Goal: Information Seeking & Learning: Learn about a topic

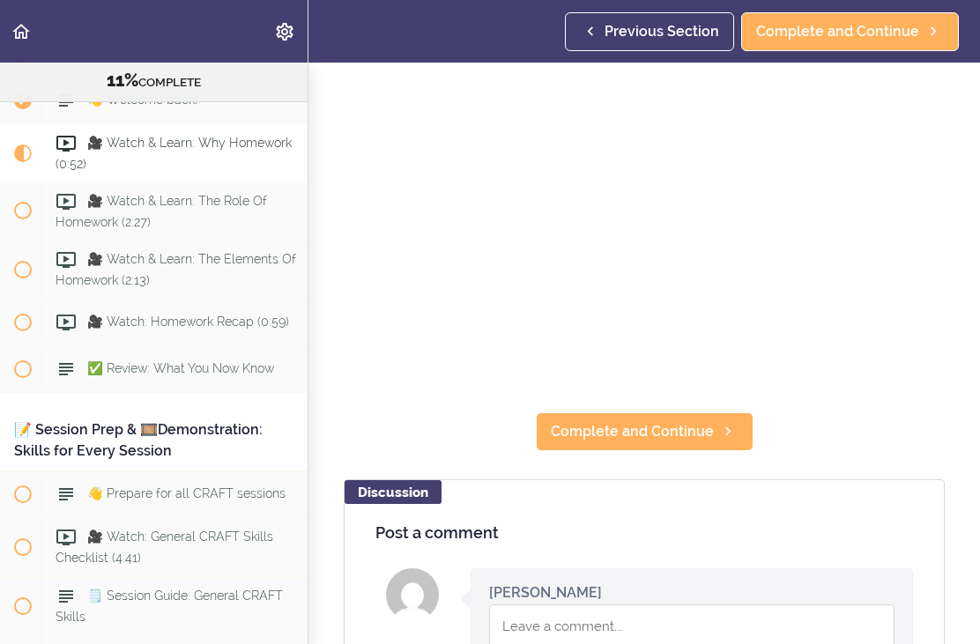
scroll to position [134, 0]
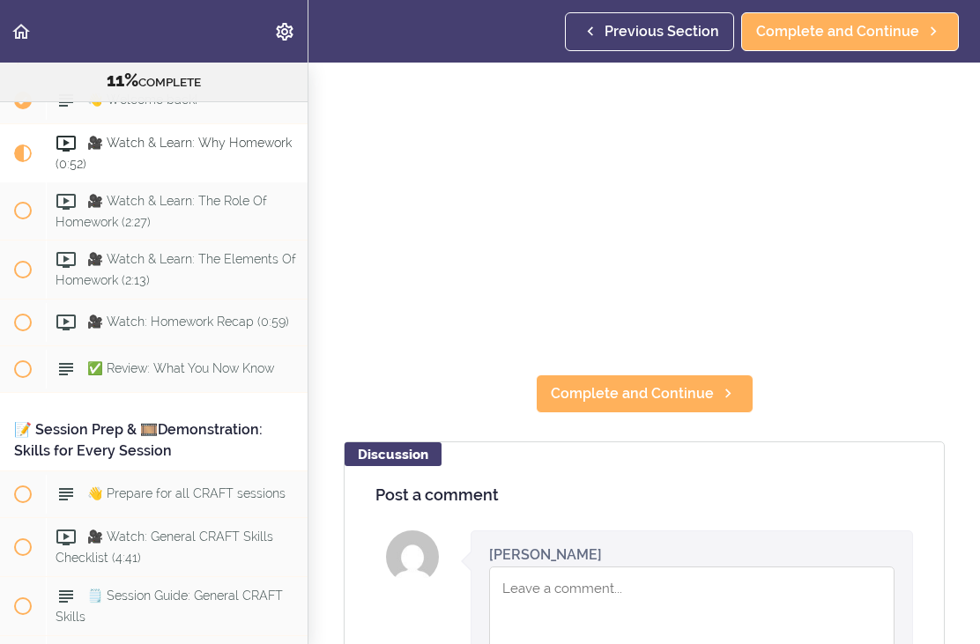
click at [733, 384] on icon at bounding box center [727, 393] width 21 height 19
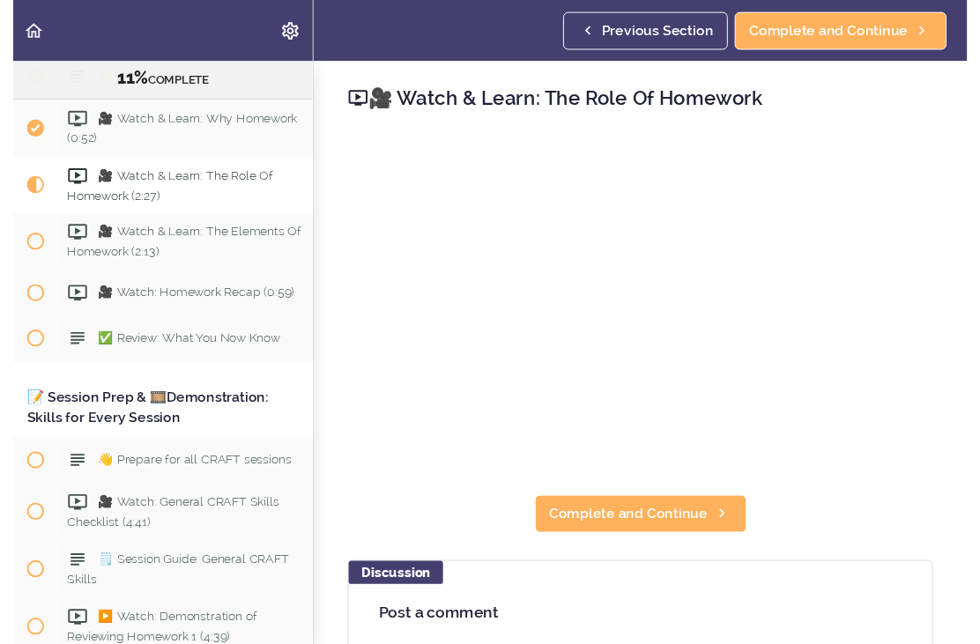
scroll to position [18, 0]
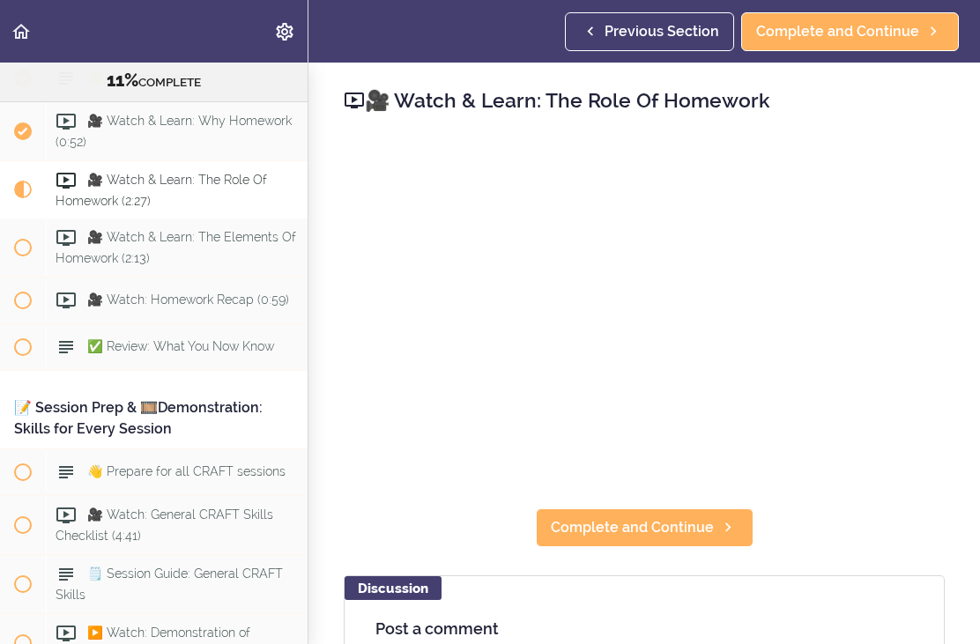
click at [705, 517] on span "Complete and Continue" at bounding box center [632, 527] width 163 height 21
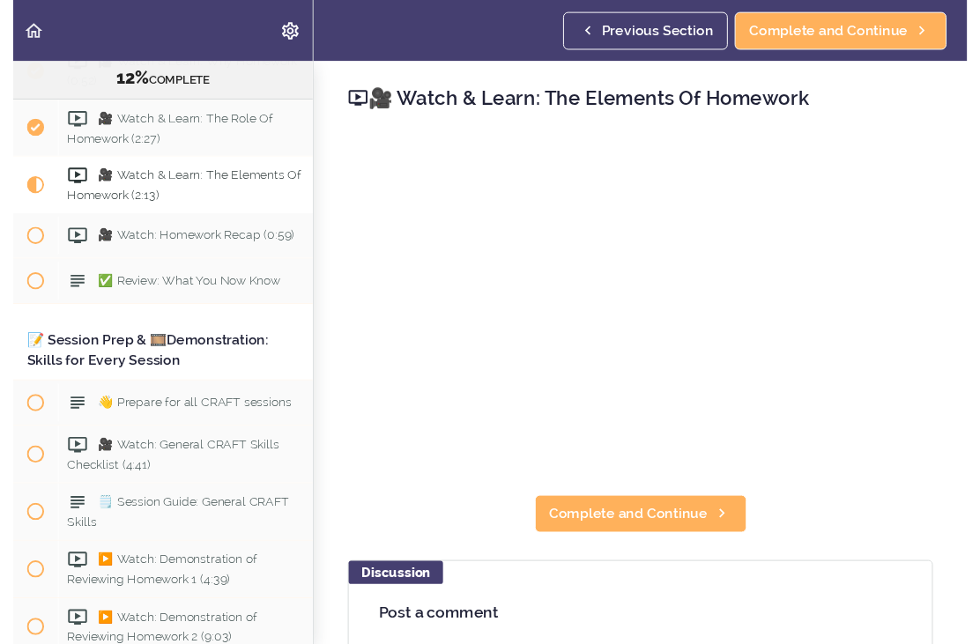
scroll to position [18, 0]
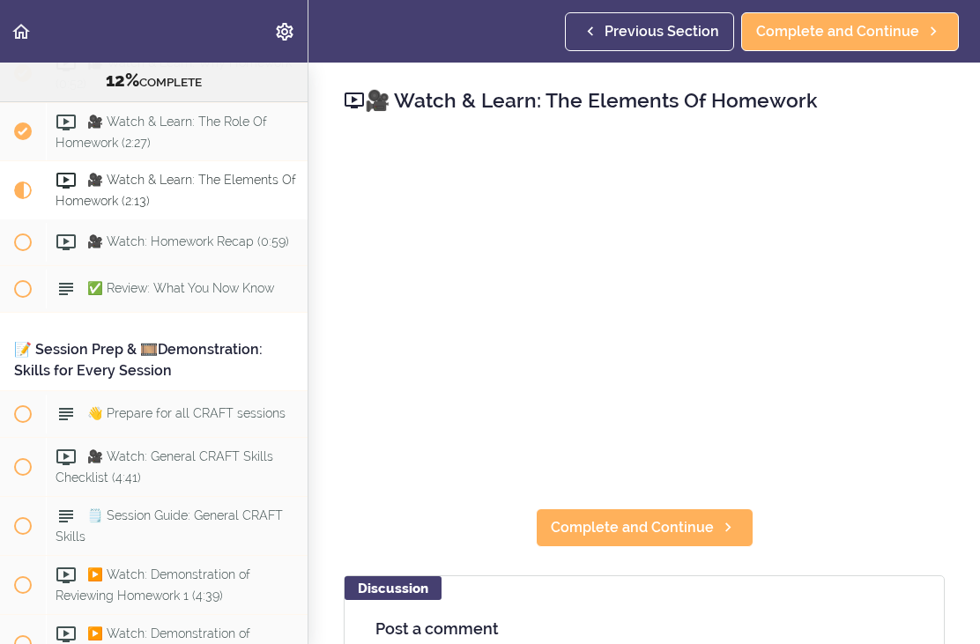
click at [672, 517] on span "Complete and Continue" at bounding box center [632, 527] width 163 height 21
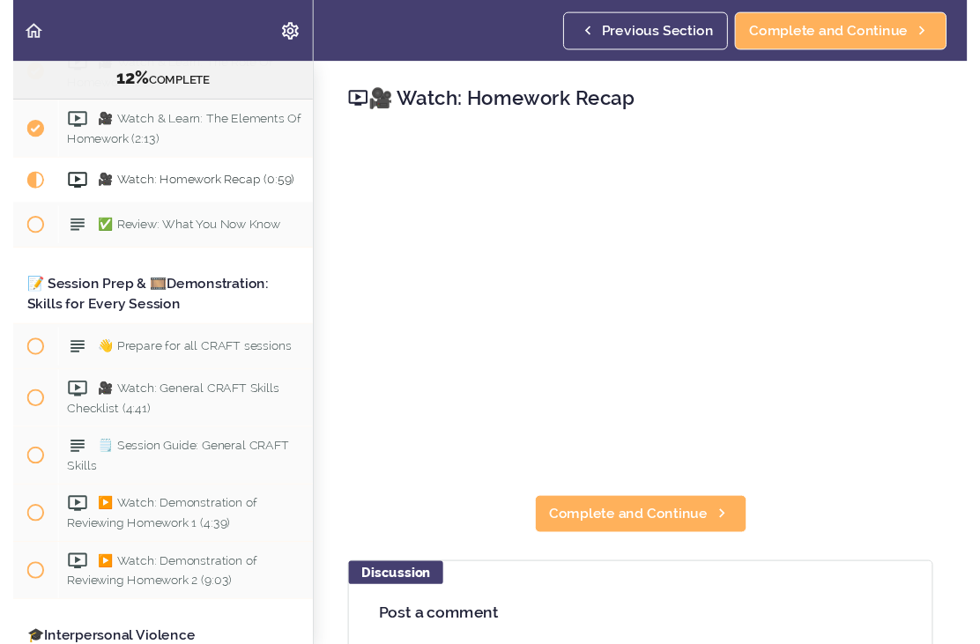
scroll to position [18, 0]
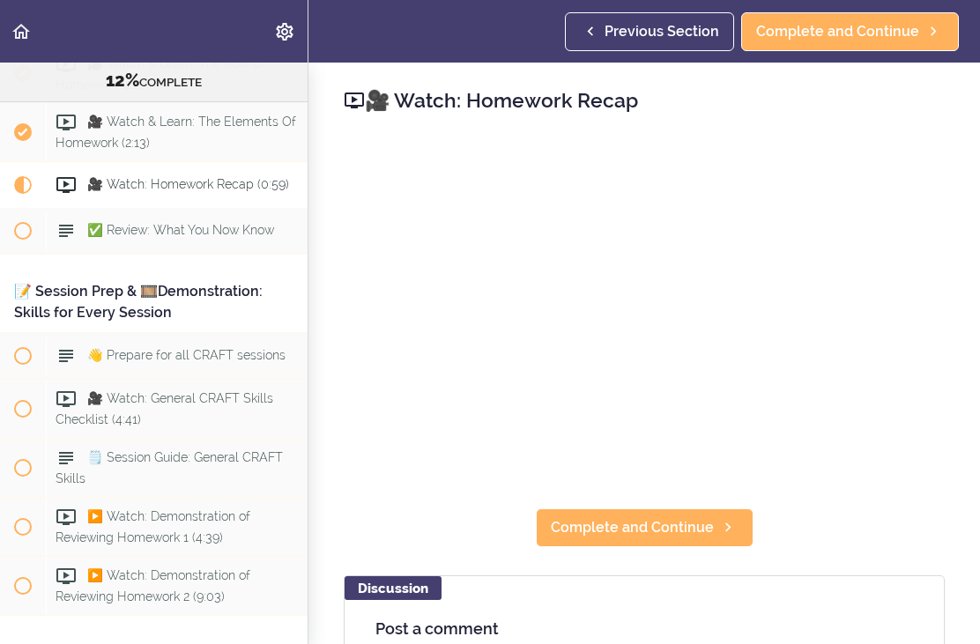
click at [715, 508] on link "Complete and Continue" at bounding box center [645, 527] width 218 height 39
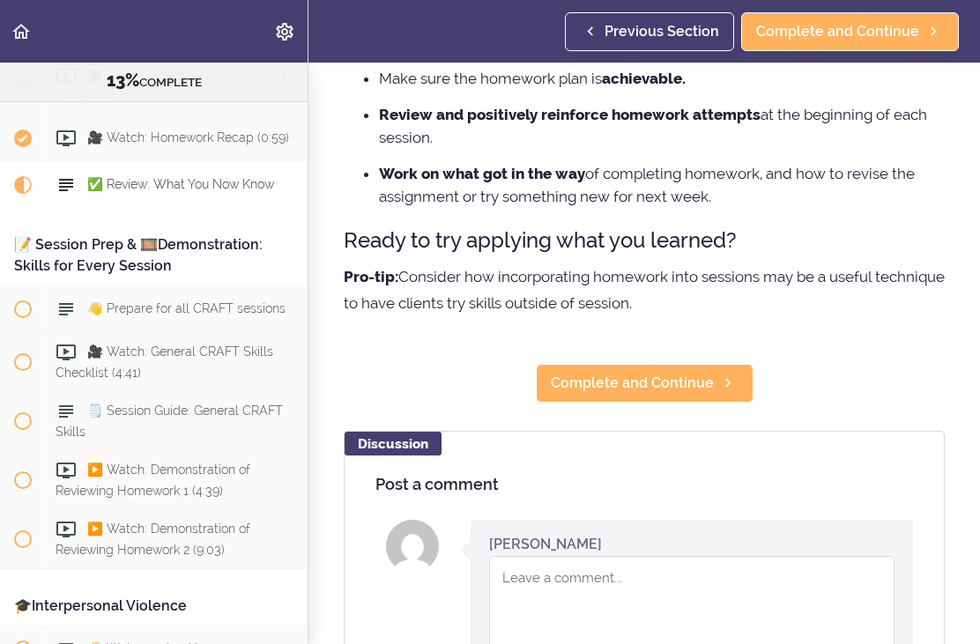
scroll to position [293, 0]
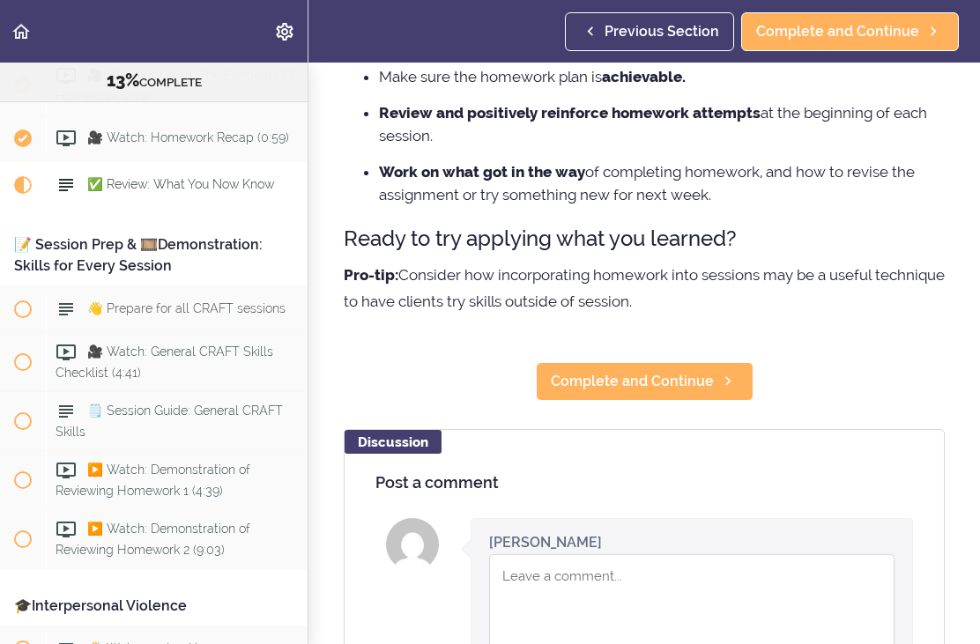
click at [725, 376] on icon at bounding box center [727, 381] width 21 height 19
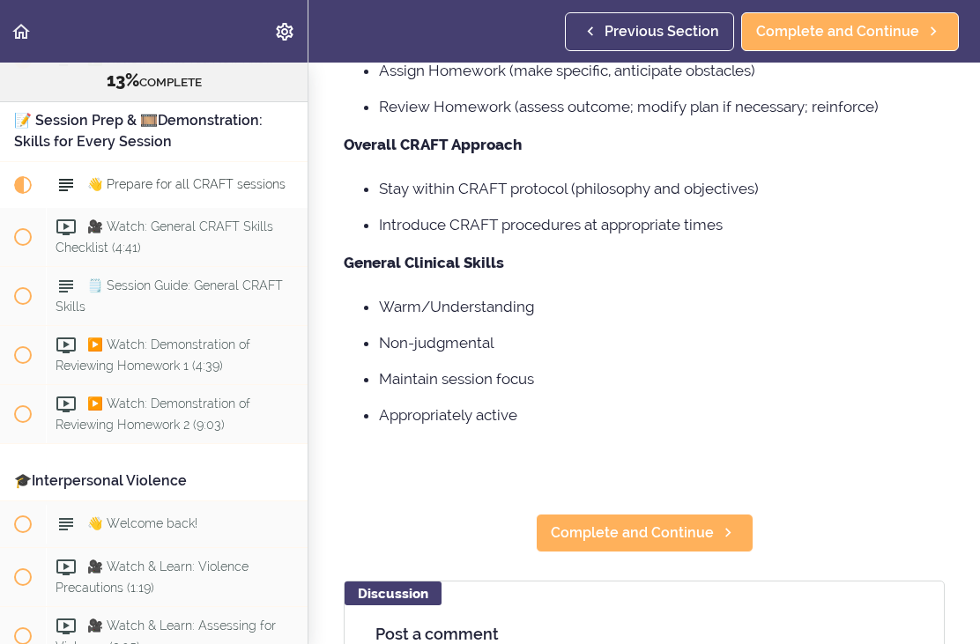
scroll to position [320, 0]
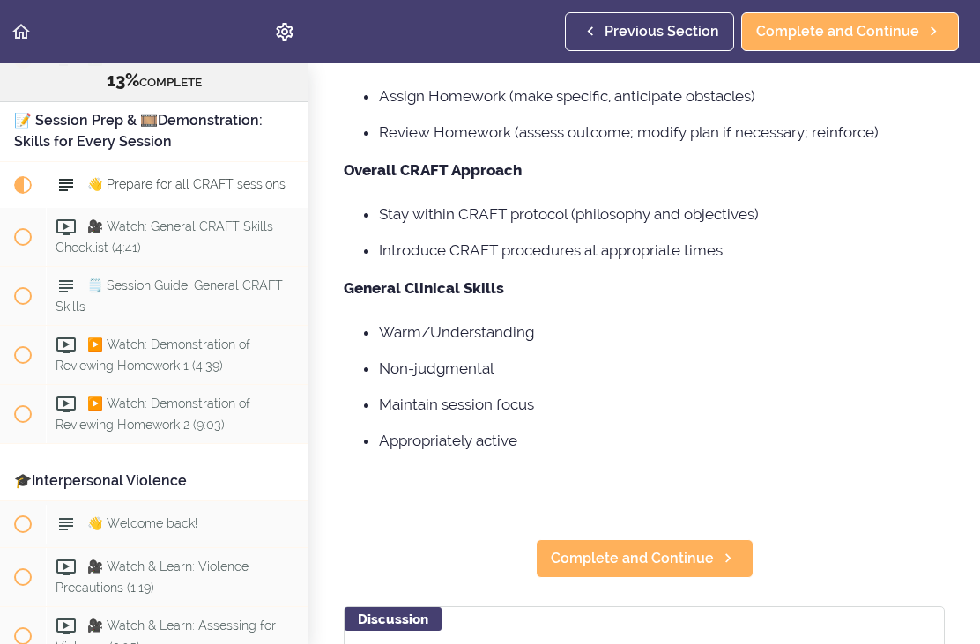
click at [641, 548] on span "Complete and Continue" at bounding box center [632, 558] width 163 height 21
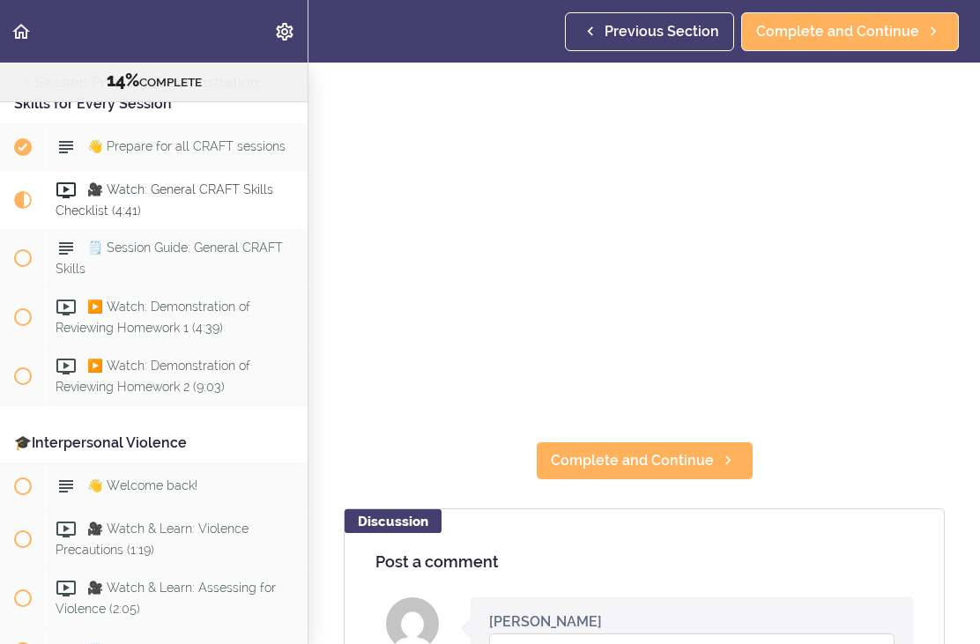
scroll to position [1805, 0]
click at [707, 459] on span "Complete and Continue" at bounding box center [632, 460] width 163 height 21
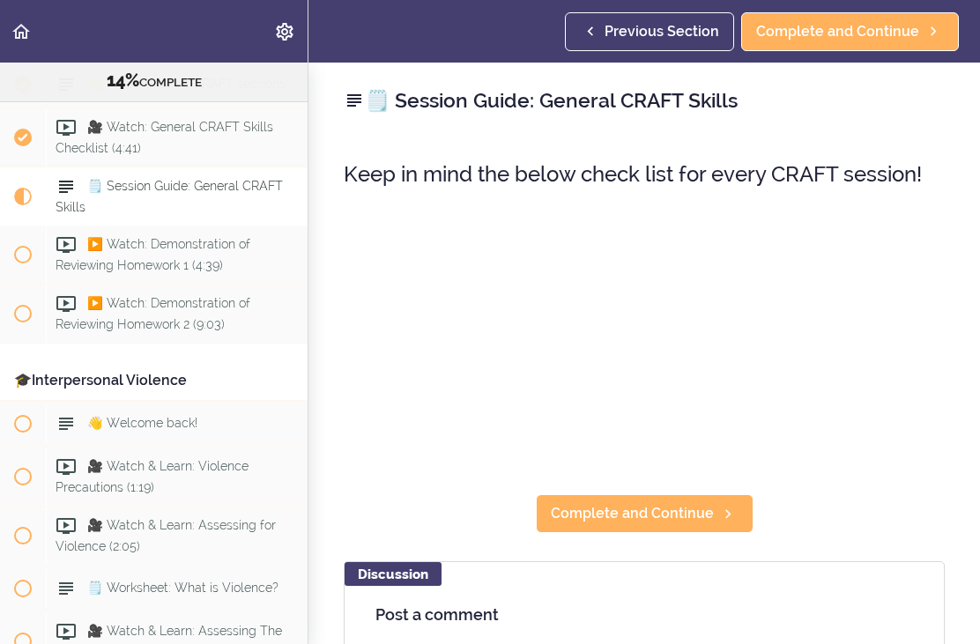
scroll to position [1871, 0]
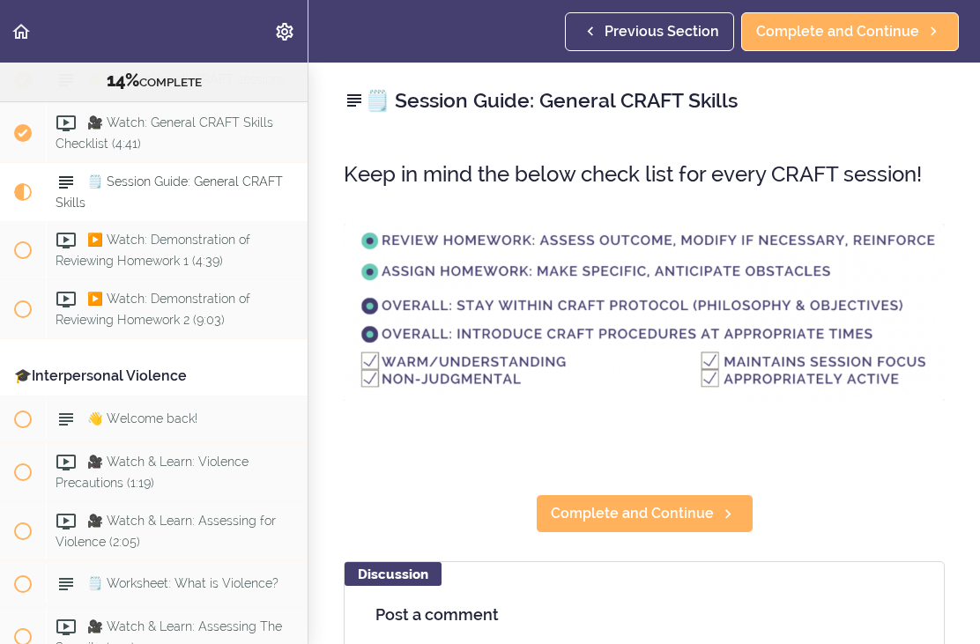
click at [703, 515] on span "Complete and Continue" at bounding box center [632, 513] width 163 height 21
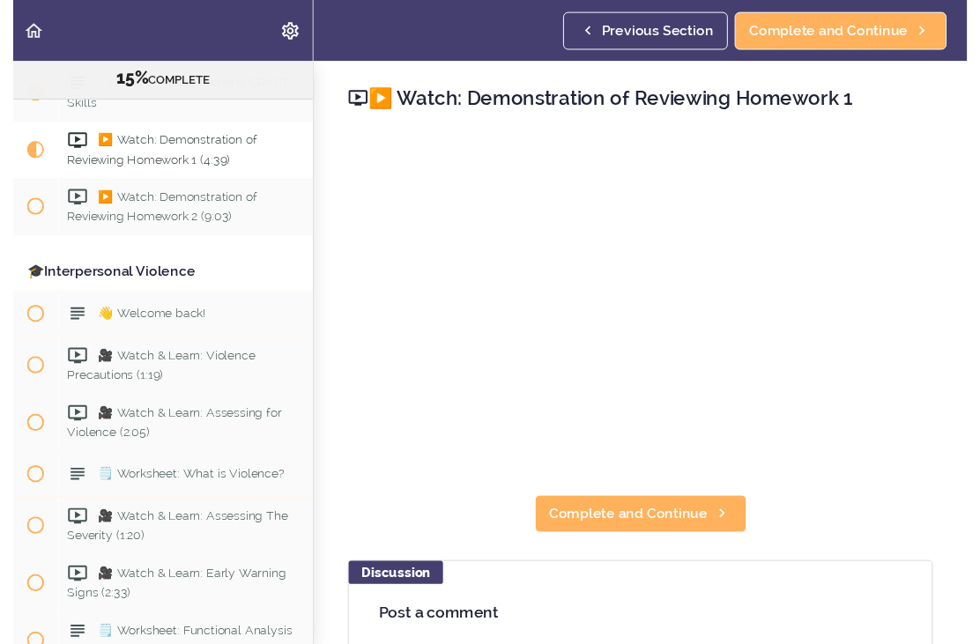
scroll to position [18, 0]
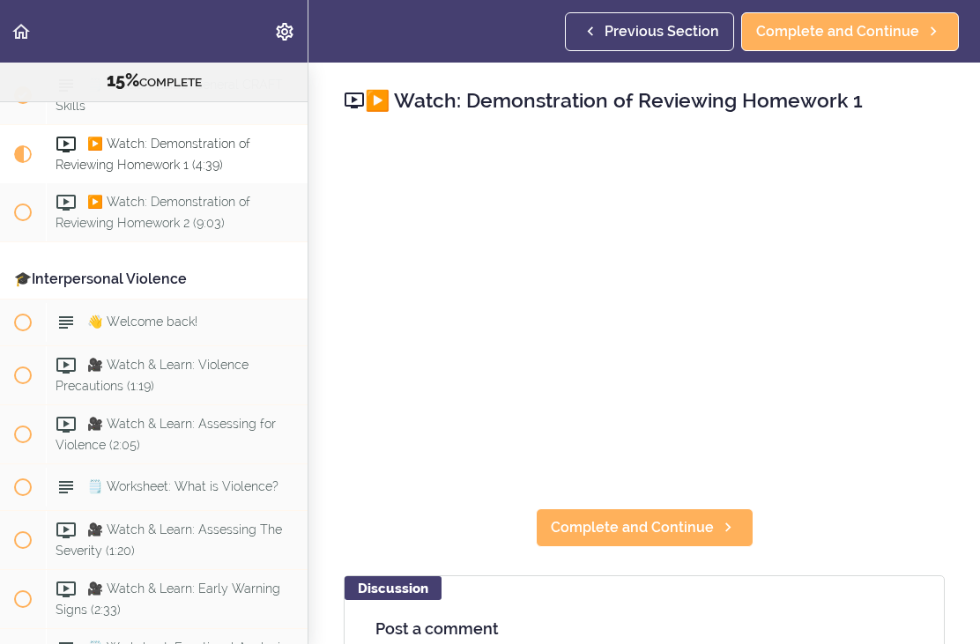
click at [682, 517] on span "Complete and Continue" at bounding box center [632, 527] width 163 height 21
